Goal: Task Accomplishment & Management: Use online tool/utility

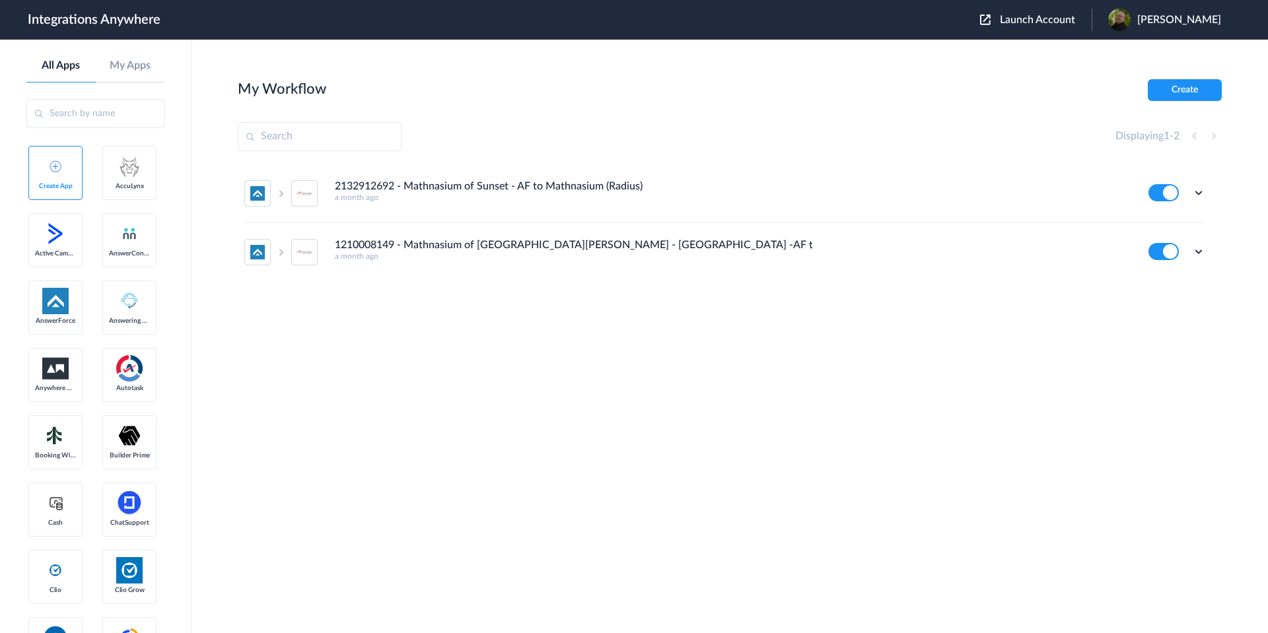
click at [1039, 23] on span "Launch Account" at bounding box center [1036, 20] width 75 height 11
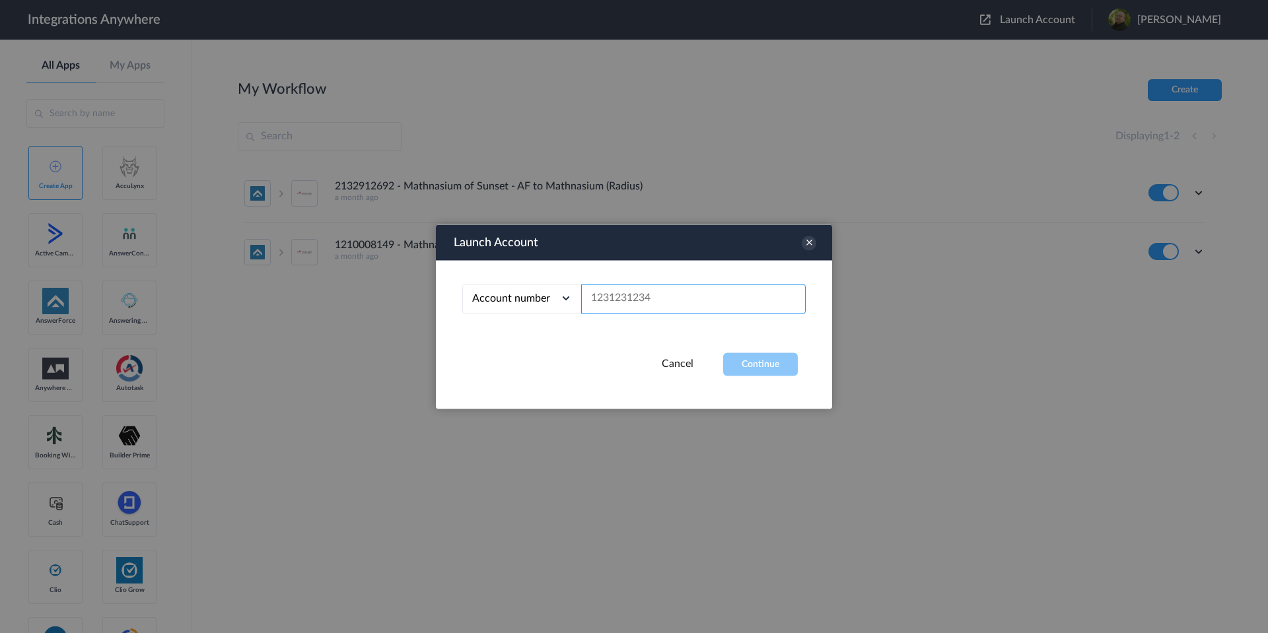
paste input "8339583609"
type input "8339583609"
click at [784, 367] on button "Continue" at bounding box center [760, 364] width 75 height 23
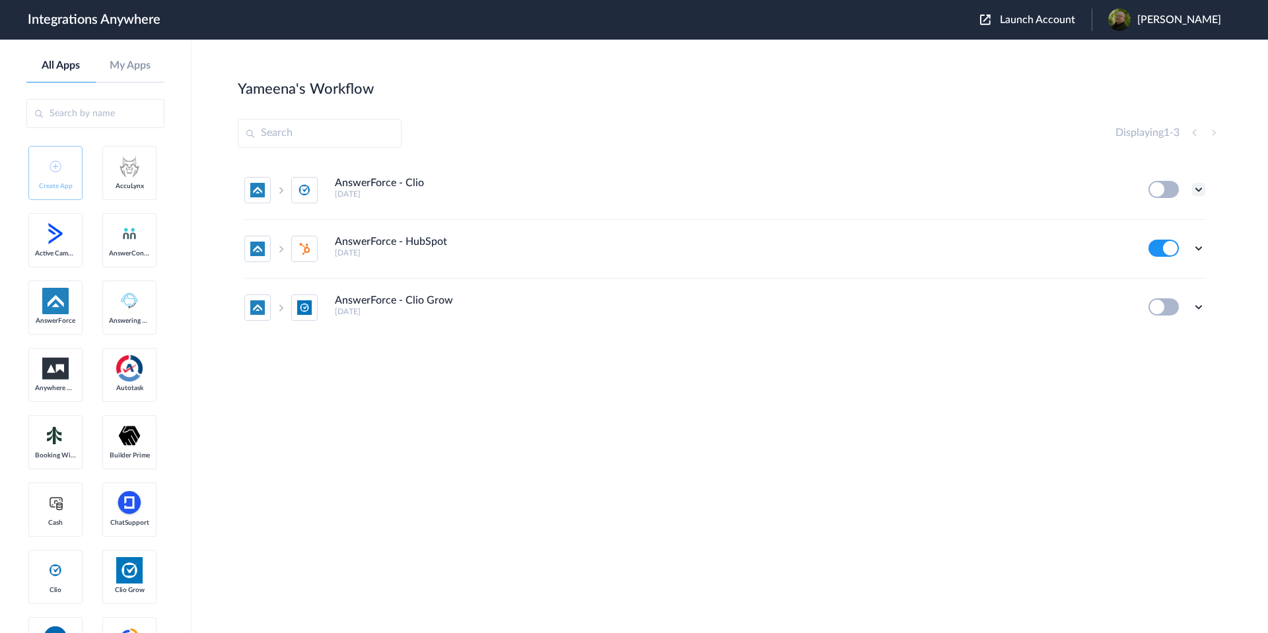
click at [1192, 188] on icon at bounding box center [1198, 189] width 13 height 13
click at [1167, 222] on li "Edit" at bounding box center [1162, 220] width 86 height 24
click at [1200, 309] on icon at bounding box center [1198, 306] width 13 height 13
click at [1200, 310] on icon at bounding box center [1198, 306] width 13 height 13
click at [1198, 307] on icon at bounding box center [1198, 306] width 13 height 13
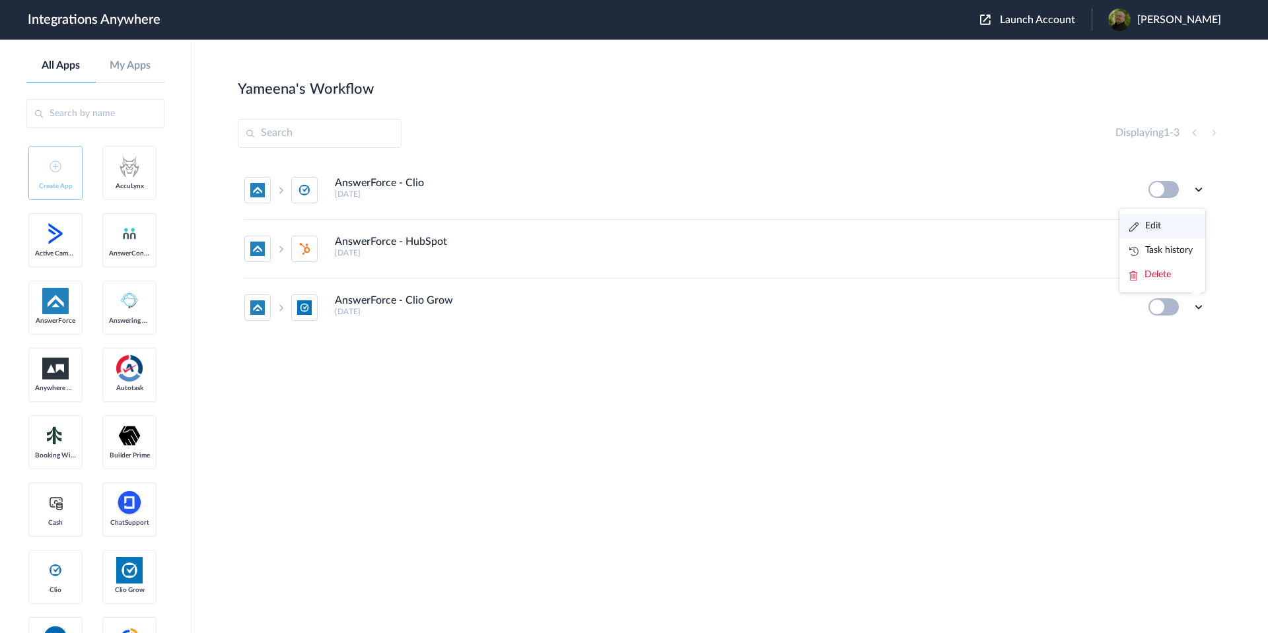
click at [1167, 227] on li "Edit" at bounding box center [1162, 226] width 86 height 24
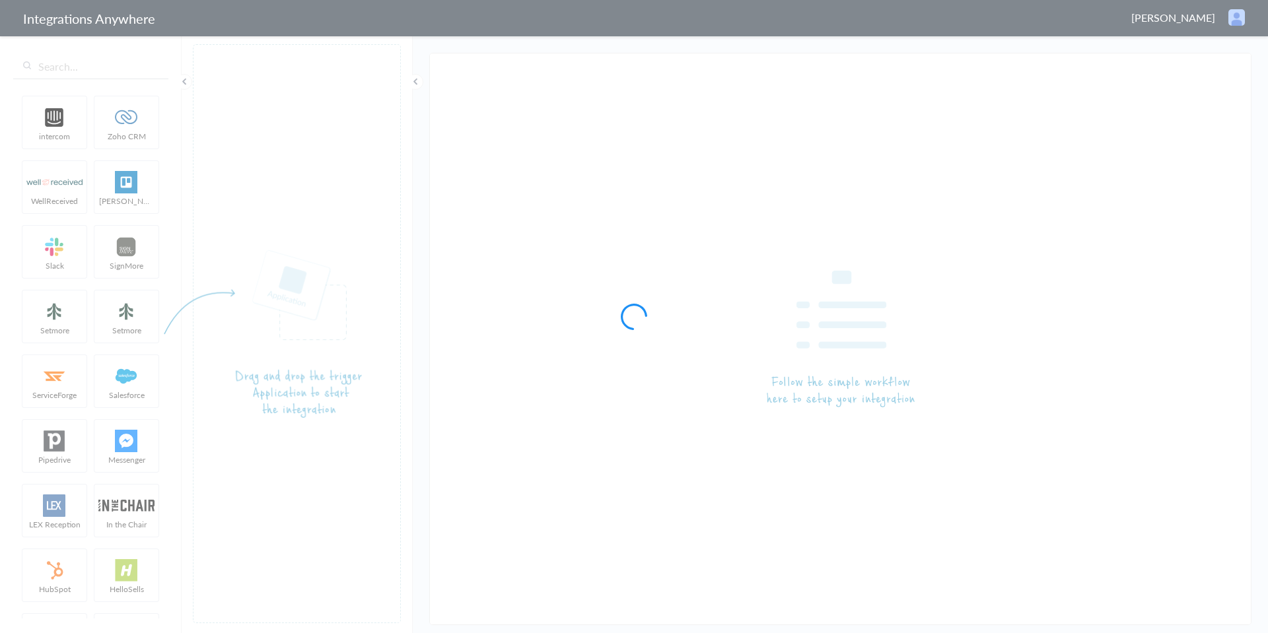
type input "AnswerForce - Clio"
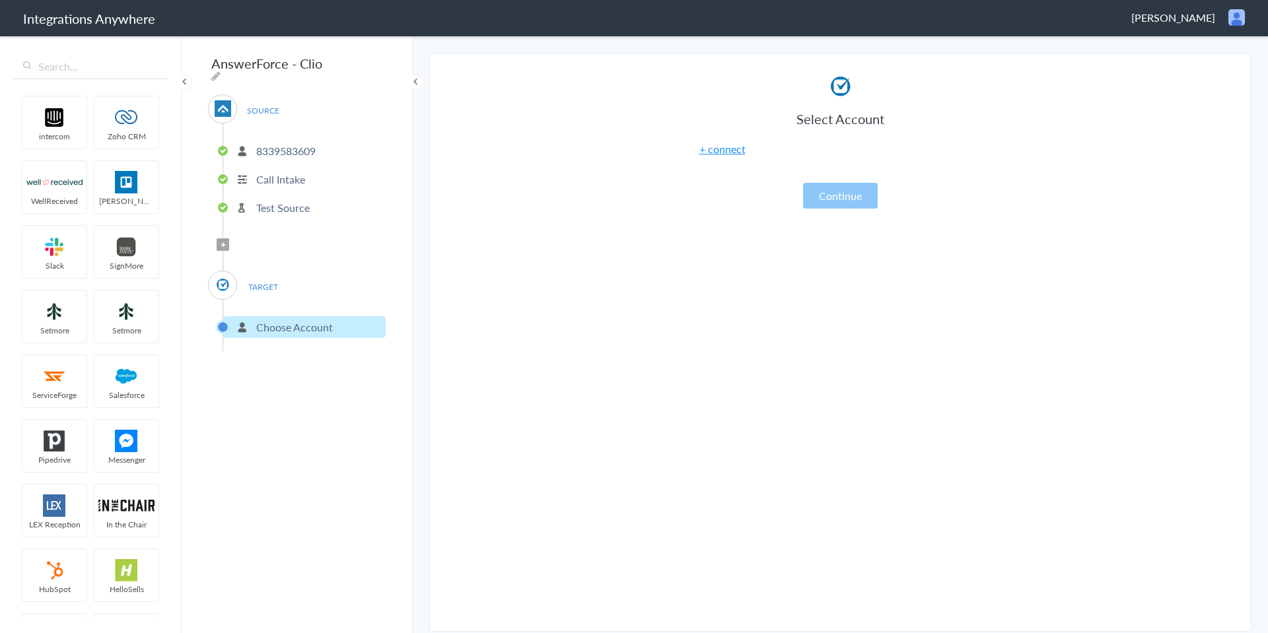
click at [732, 150] on link "+ connect" at bounding box center [722, 148] width 46 height 15
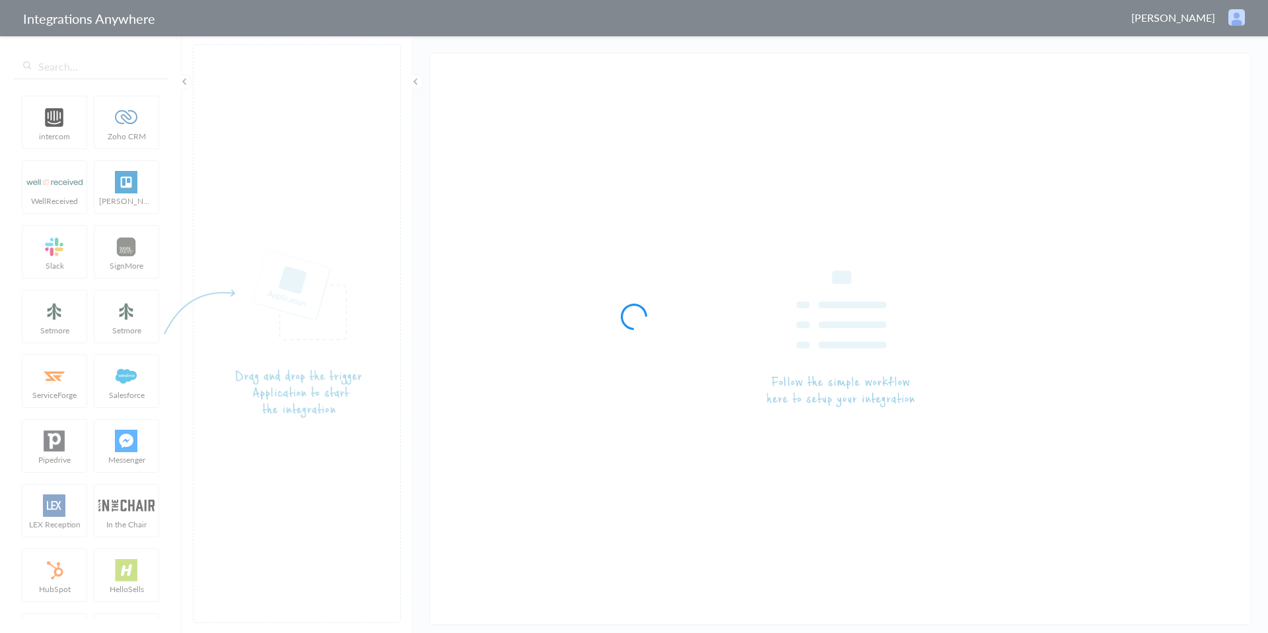
type input "AnswerForce - Clio Grow"
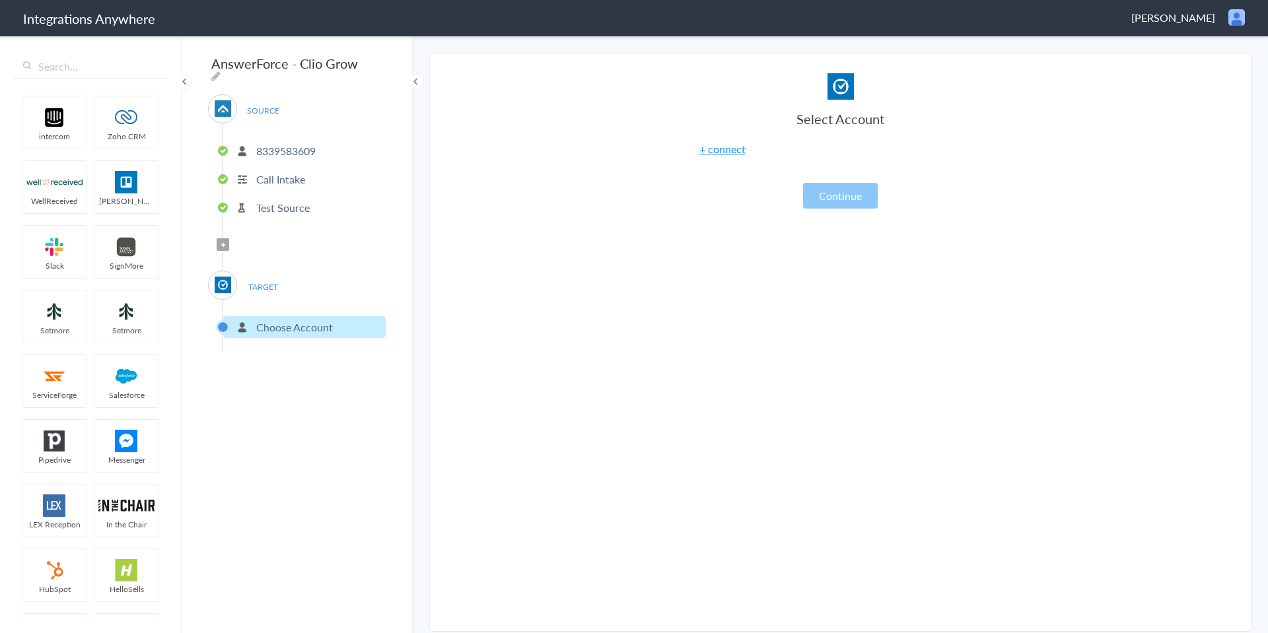
click at [715, 152] on link "+ connect" at bounding box center [722, 148] width 46 height 15
